Goal: Find specific page/section: Find specific page/section

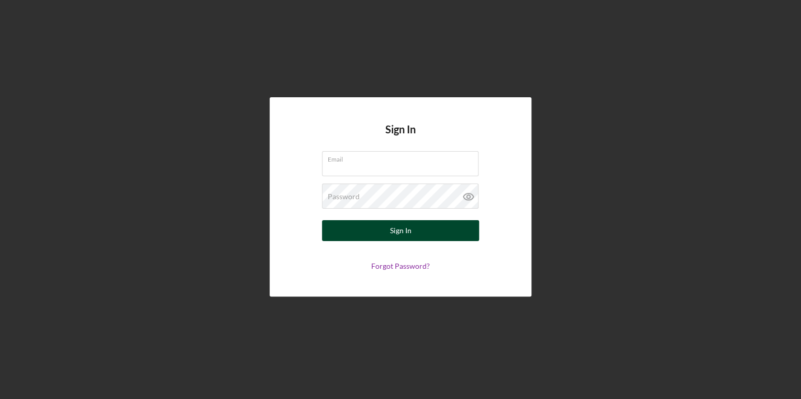
type input "[EMAIL_ADDRESS][DOMAIN_NAME]"
drag, startPoint x: 419, startPoint y: 237, endPoint x: 422, endPoint y: 232, distance: 5.6
click at [419, 237] on button "Sign In" at bounding box center [400, 230] width 157 height 21
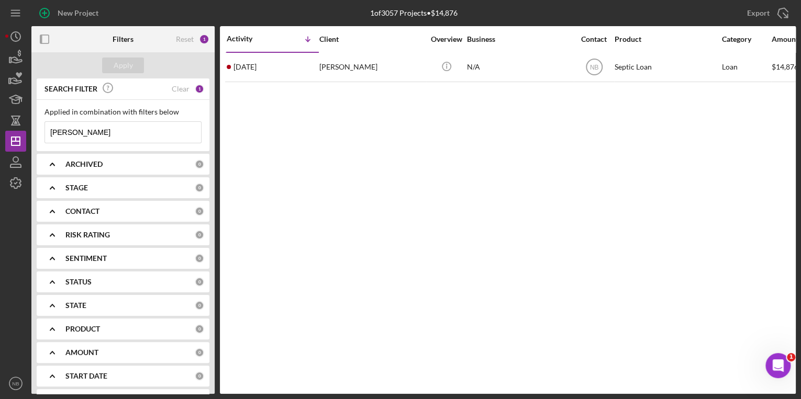
click at [189, 87] on div "SEARCH FILTER Clear 1" at bounding box center [123, 89] width 162 height 24
click at [188, 92] on div "SEARCH FILTER Clear 1" at bounding box center [123, 89] width 162 height 24
click at [195, 90] on div "1" at bounding box center [199, 88] width 9 height 9
click at [195, 88] on div "1" at bounding box center [199, 88] width 9 height 9
click at [179, 87] on div "Clear" at bounding box center [181, 89] width 18 height 8
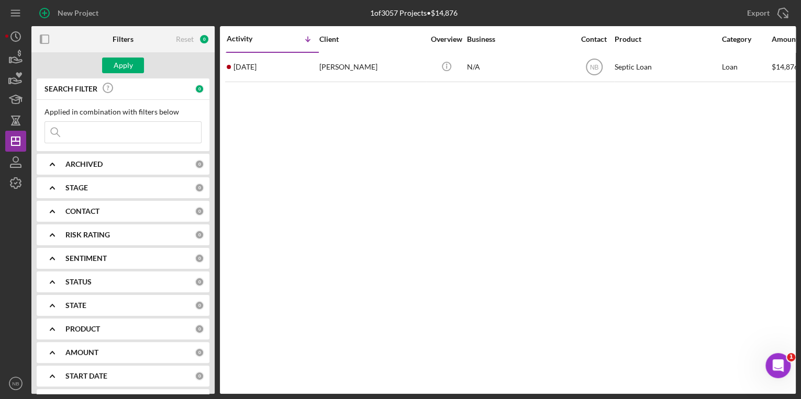
click at [179, 88] on div "SEARCH FILTER" at bounding box center [118, 89] width 153 height 24
click at [21, 159] on icon "button" at bounding box center [16, 162] width 26 height 26
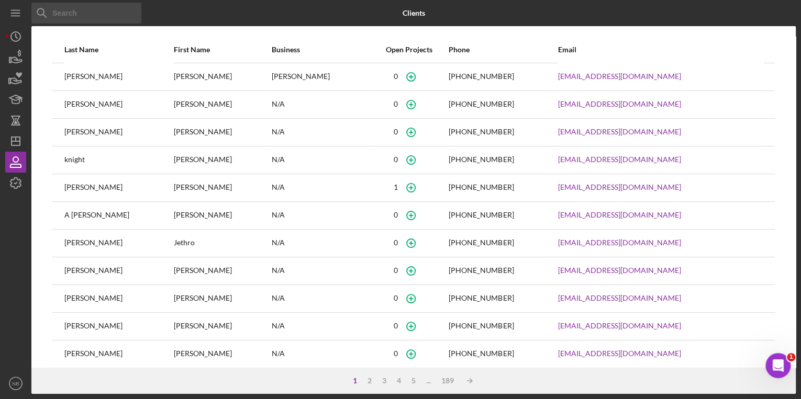
click at [98, 19] on input at bounding box center [86, 13] width 110 height 21
type input "[PERSON_NAME]"
